Goal: Task Accomplishment & Management: Use online tool/utility

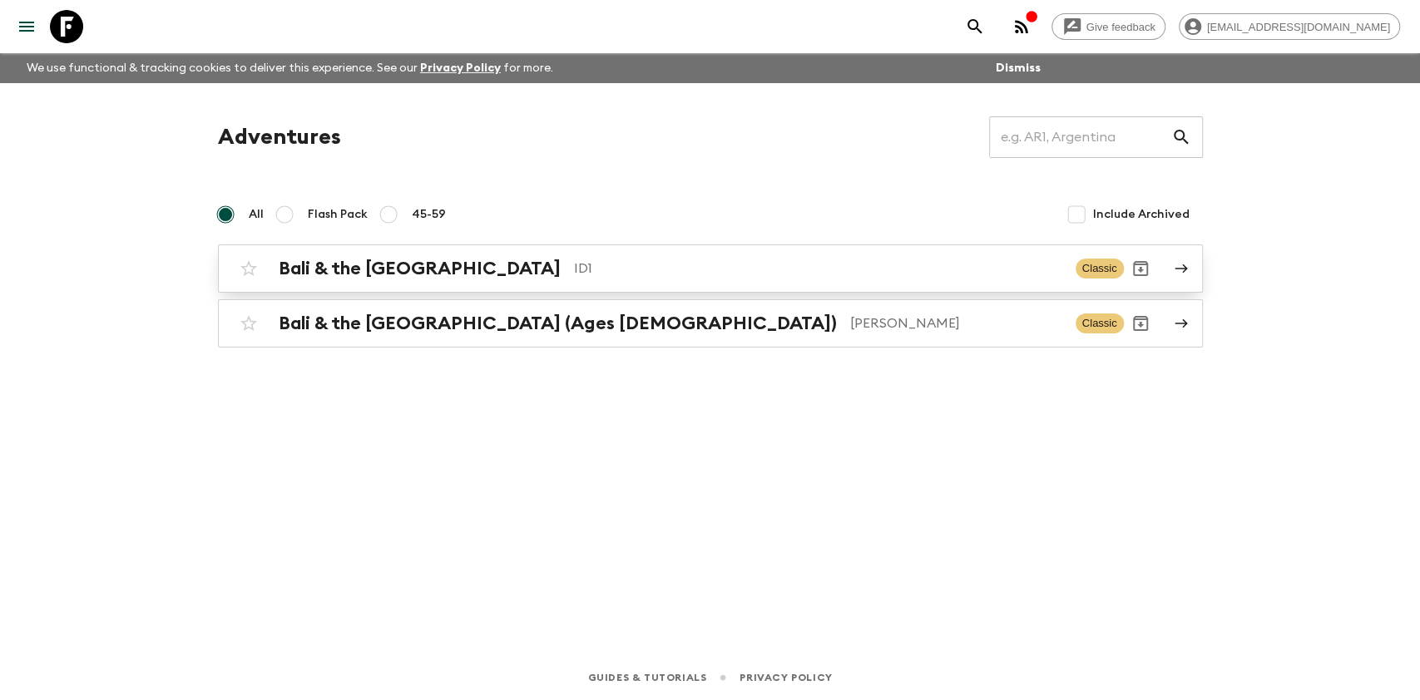
click at [421, 274] on h2 "Bali & the [GEOGRAPHIC_DATA]" at bounding box center [420, 269] width 282 height 22
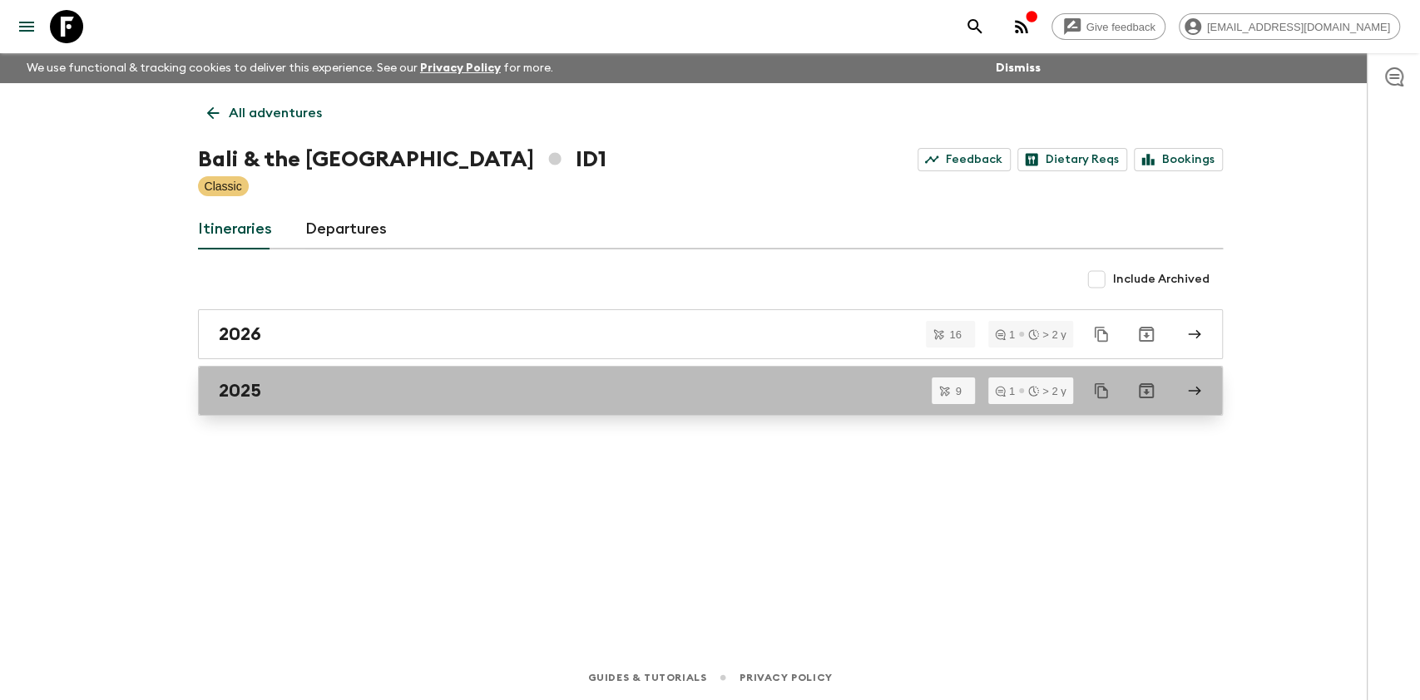
click at [349, 380] on div "2025" at bounding box center [695, 391] width 952 height 22
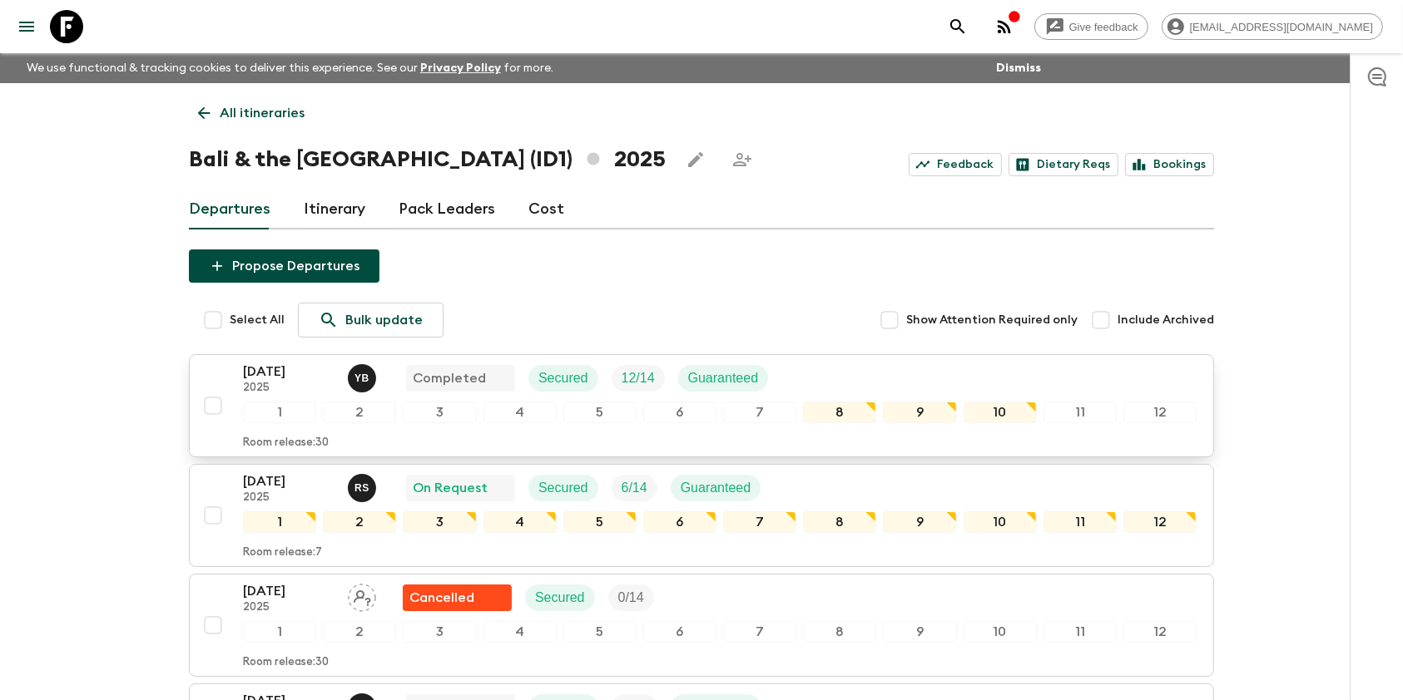
scroll to position [221, 0]
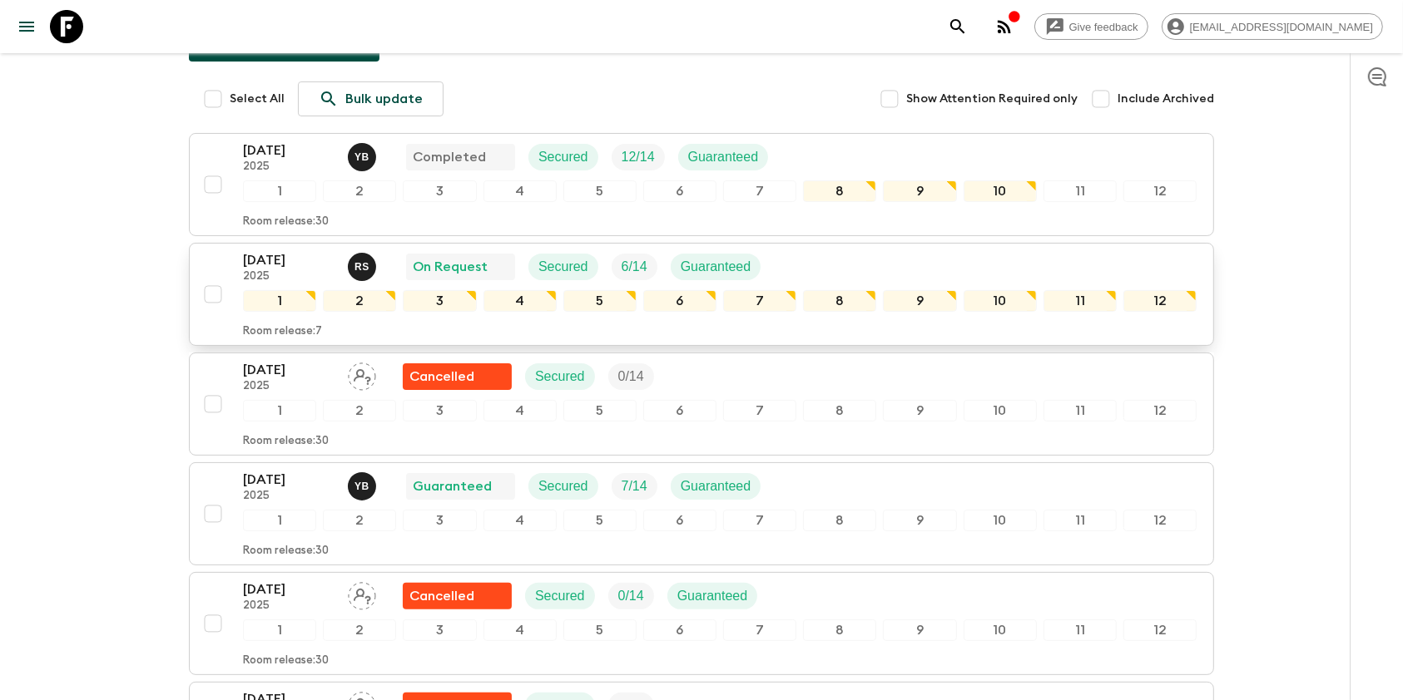
click at [274, 270] on p "2025" at bounding box center [289, 276] width 92 height 13
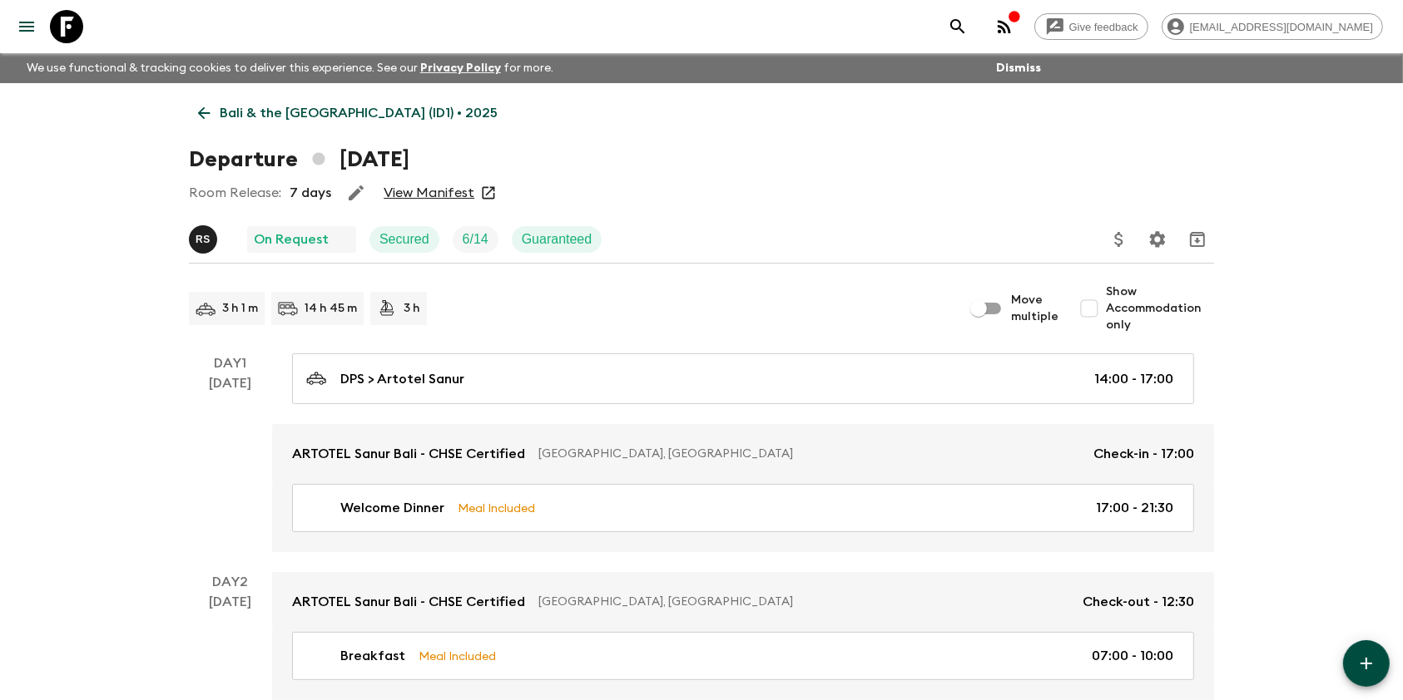
click at [433, 195] on link "View Manifest" at bounding box center [428, 193] width 91 height 17
